Goal: Communication & Community: Share content

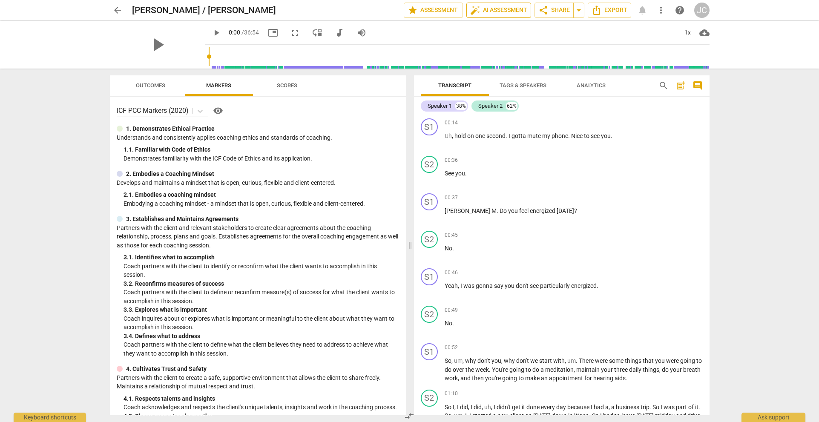
click at [487, 9] on span "auto_fix_high AI Assessment" at bounding box center [498, 10] width 57 height 10
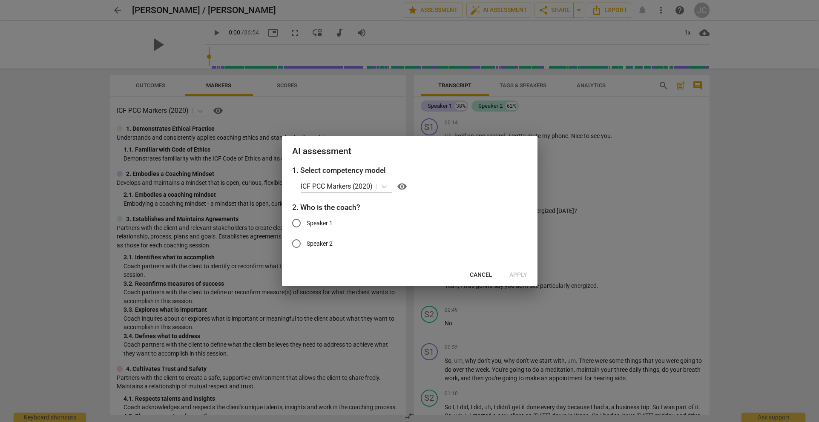
click at [487, 271] on span "Cancel" at bounding box center [481, 275] width 23 height 9
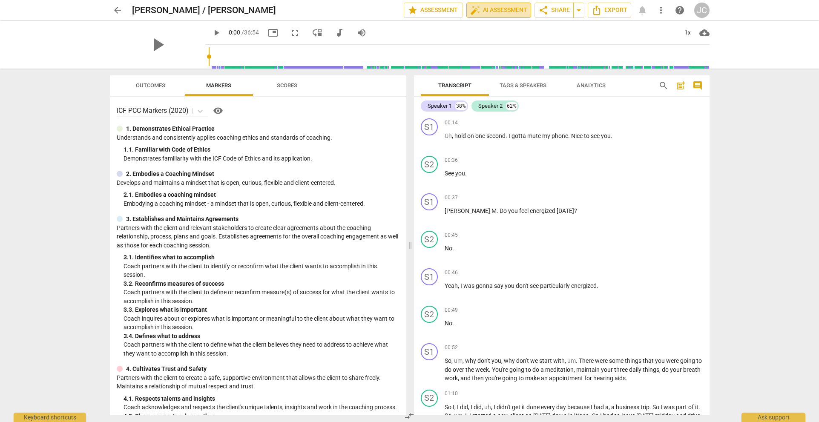
click at [486, 11] on span "auto_fix_high AI Assessment" at bounding box center [498, 10] width 57 height 10
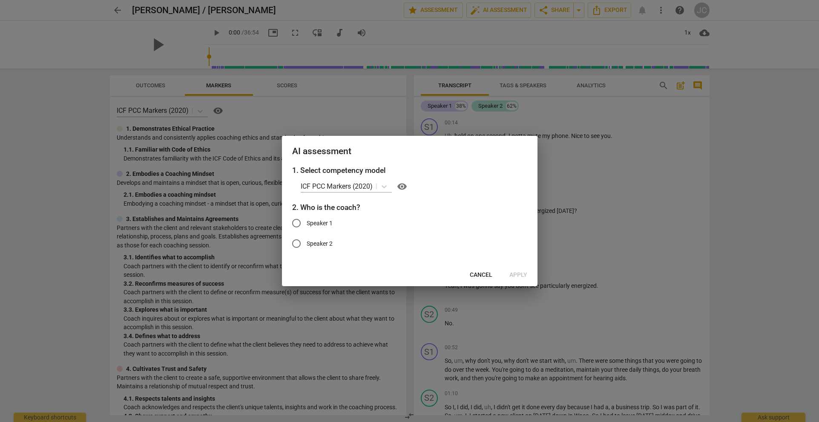
click at [295, 221] on input "Speaker 1" at bounding box center [296, 223] width 20 height 20
radio input "true"
click at [512, 274] on span "Apply" at bounding box center [518, 275] width 18 height 9
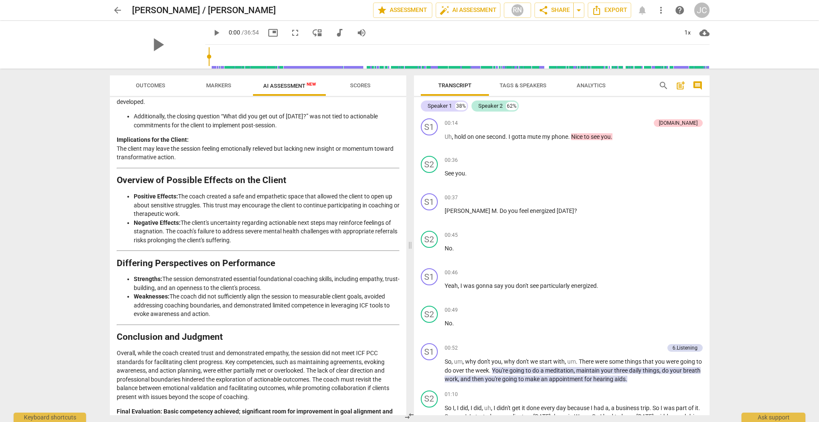
scroll to position [1473, 0]
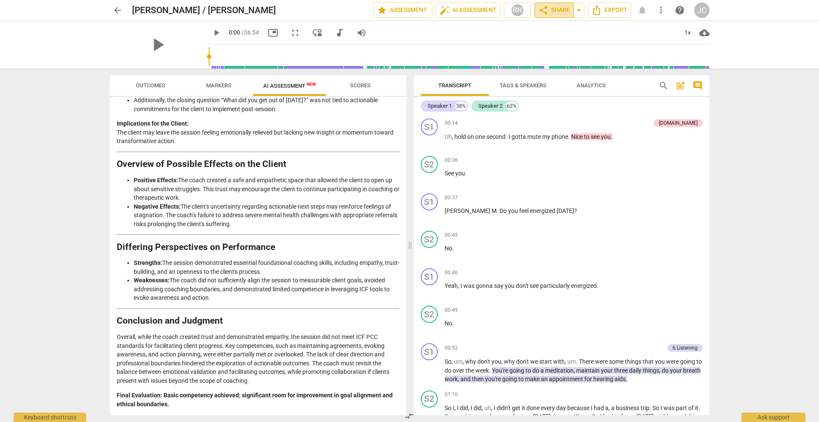
click at [549, 10] on span "share Share" at bounding box center [554, 10] width 32 height 10
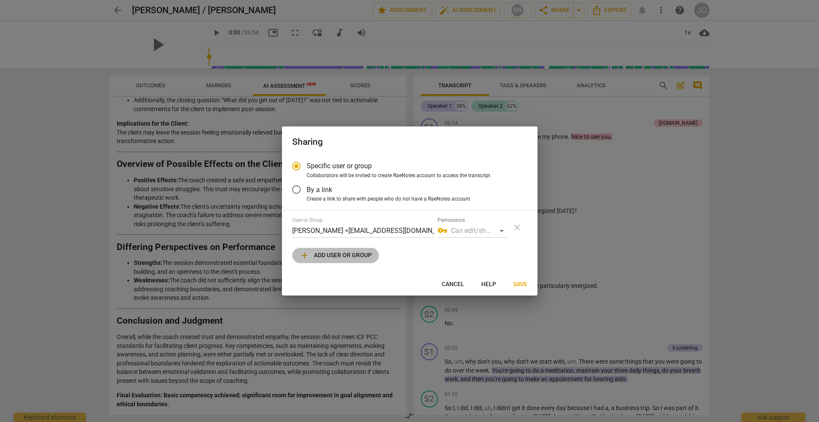
click at [355, 255] on span "add Add user or group" at bounding box center [335, 255] width 72 height 10
radio input "false"
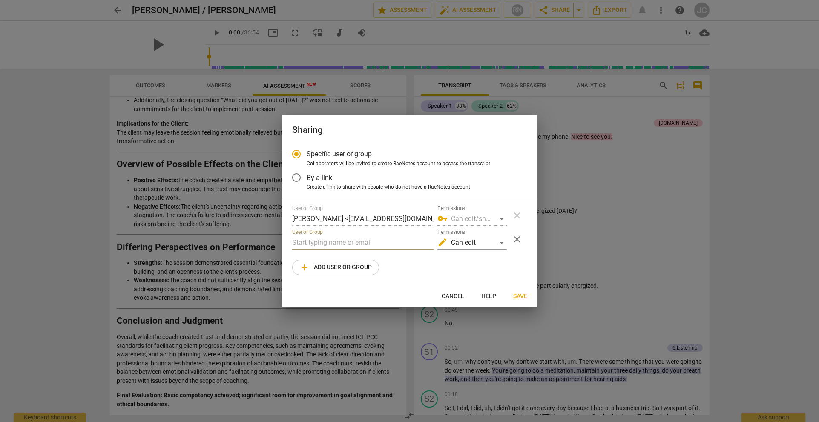
click at [304, 239] on input "text" at bounding box center [363, 243] width 142 height 14
paste input "[EMAIL_ADDRESS][DOMAIN_NAME]"
type input "[EMAIL_ADDRESS][DOMAIN_NAME]"
click at [521, 296] on span "Save" at bounding box center [520, 296] width 14 height 9
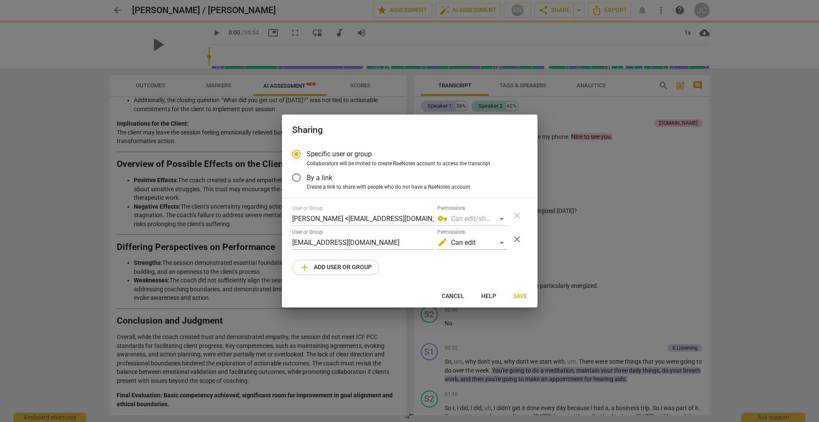
radio input "false"
type input "[PERSON_NAME] <[EMAIL_ADDRESS][DOMAIN_NAME]>"
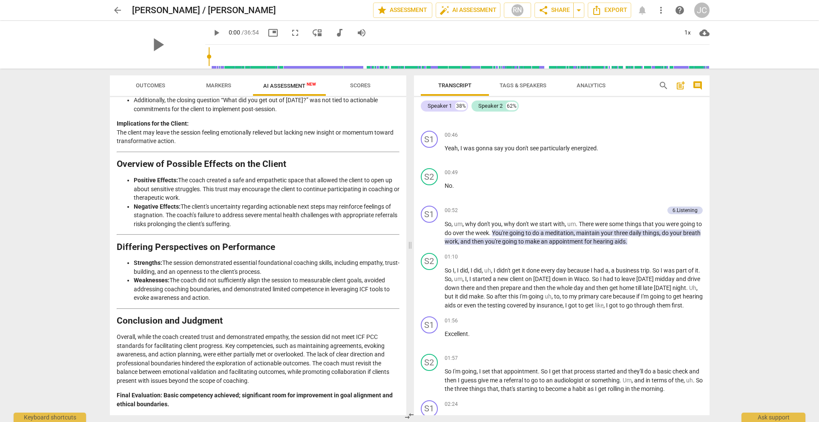
scroll to position [0, 0]
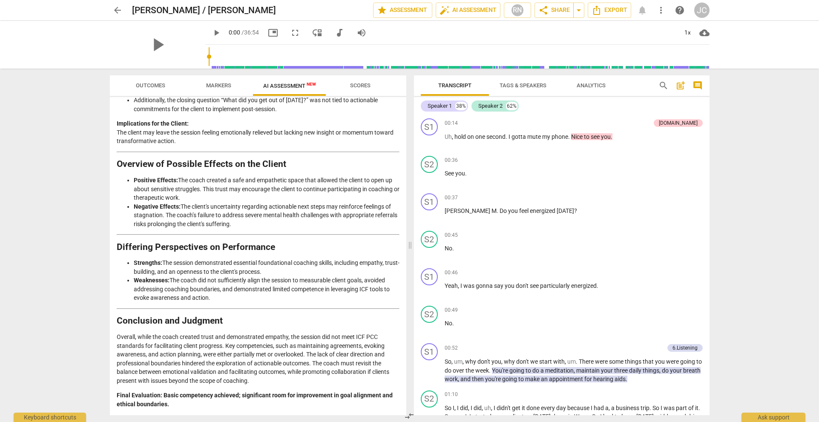
click at [118, 7] on span "arrow_back" at bounding box center [117, 10] width 10 height 10
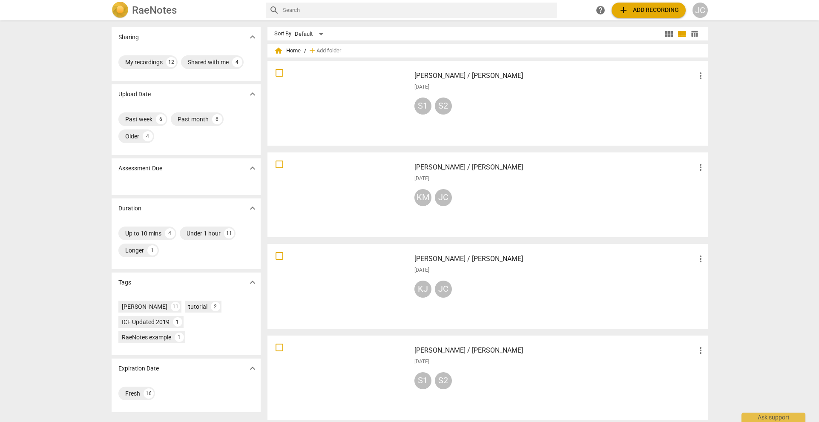
click at [358, 194] on div at bounding box center [338, 194] width 137 height 79
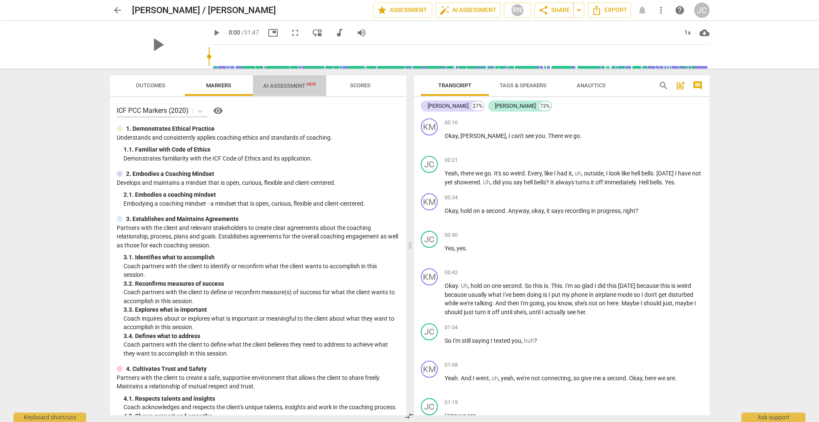
click at [286, 83] on span "AI Assessment New" at bounding box center [289, 86] width 53 height 6
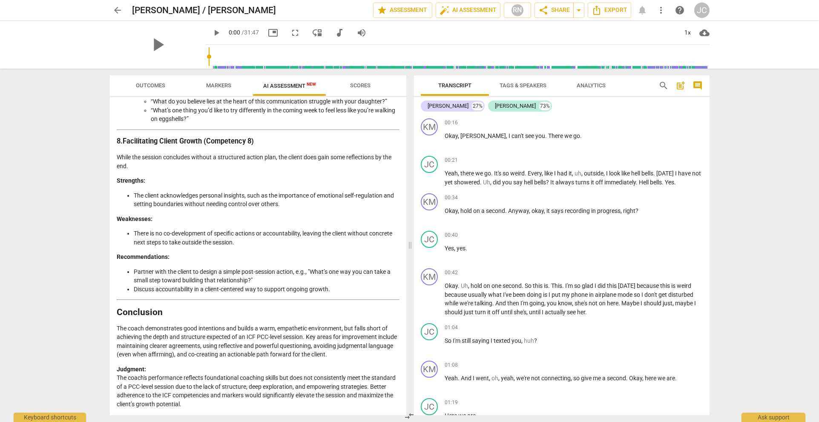
scroll to position [1559, 0]
